Goal: Task Accomplishment & Management: Manage account settings

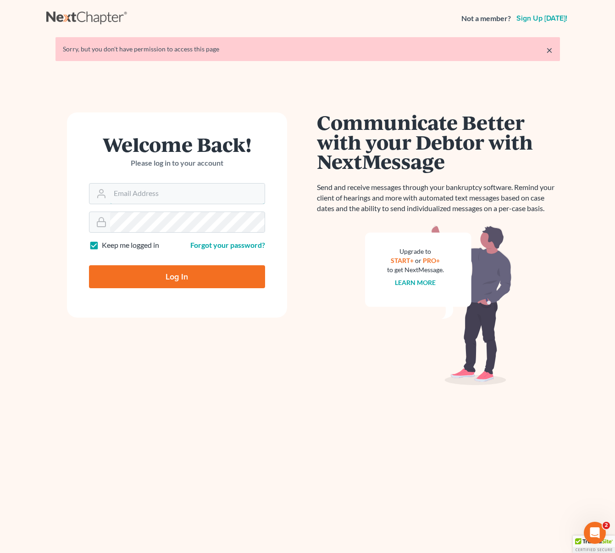
type input "dsolis@bell-law.net"
click at [225, 274] on input "Log In" at bounding box center [177, 276] width 176 height 23
type input "Thinking..."
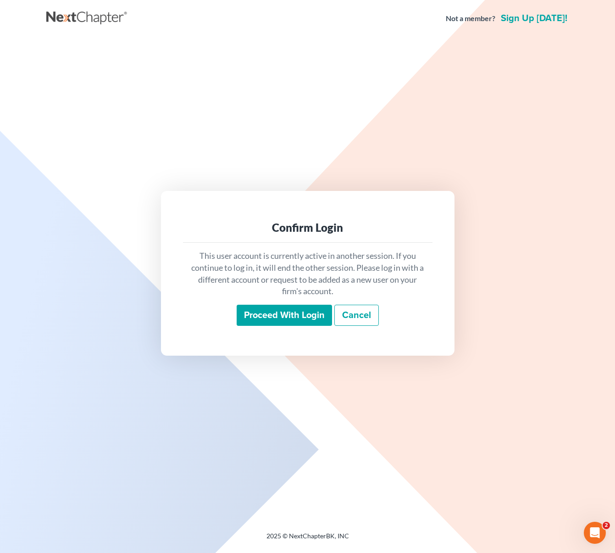
click at [314, 312] on input "Proceed with login" at bounding box center [284, 315] width 95 height 21
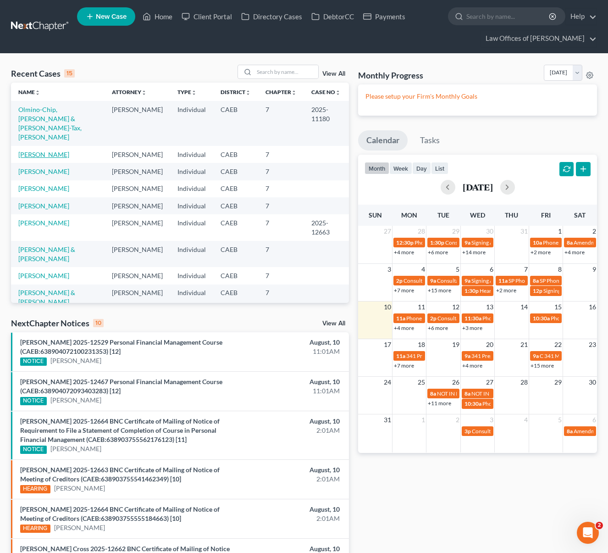
click at [55, 151] on link "[PERSON_NAME]" at bounding box center [43, 155] width 51 height 8
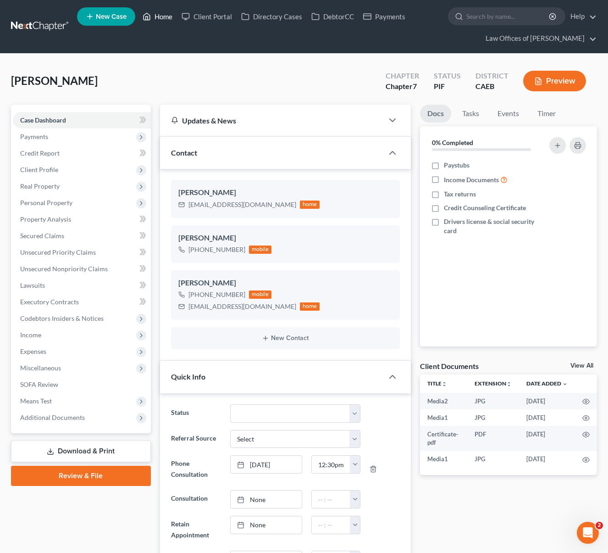
click at [159, 12] on link "Home" at bounding box center [157, 16] width 39 height 17
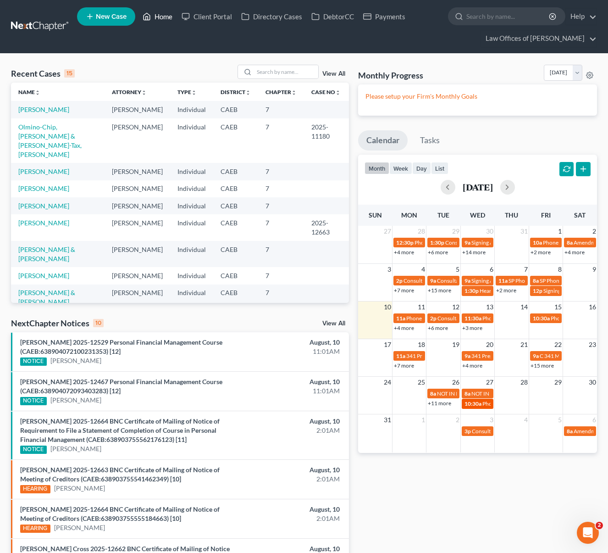
click at [471, 405] on span "10:30a" at bounding box center [473, 403] width 17 height 7
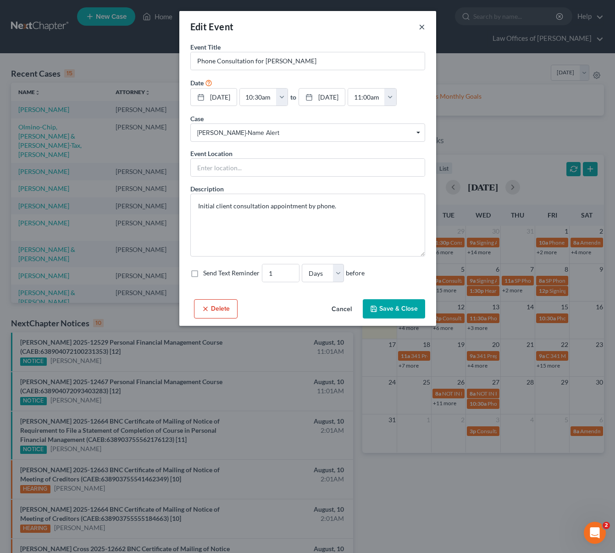
click at [420, 29] on button "×" at bounding box center [422, 26] width 6 height 11
